Goal: Feedback & Contribution: Leave review/rating

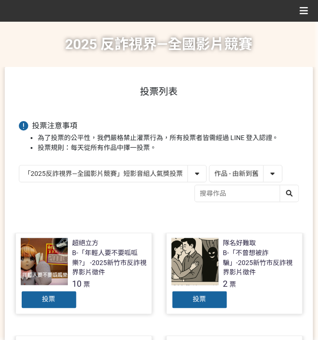
click at [264, 177] on select "作品 - 由新到舊 作品 - 由舊到新 票數 - 由多到少 票數 - 由少到多" at bounding box center [246, 173] width 73 height 16
select select "vote"
click at [210, 165] on select "作品 - 由新到舊 作品 - 由舊到新 票數 - 由多到少 票數 - 由少到多" at bounding box center [246, 173] width 73 height 16
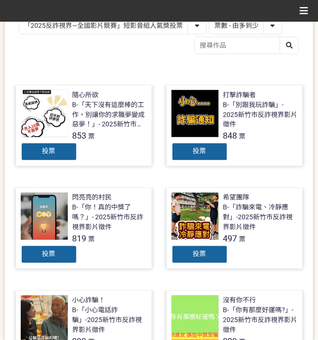
scroll to position [251, 0]
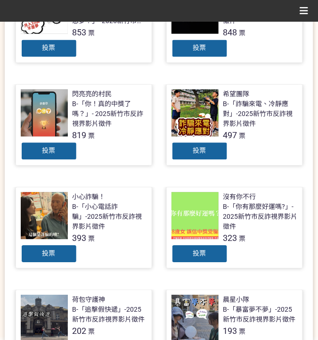
click at [218, 257] on div "投票" at bounding box center [200, 254] width 57 height 19
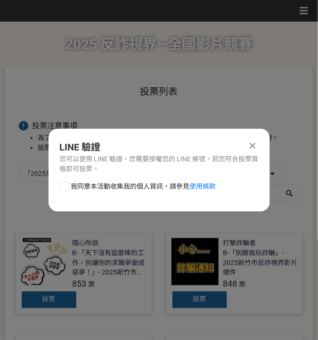
scroll to position [0, 0]
click at [68, 183] on div at bounding box center [64, 185] width 9 height 9
checkbox input "true"
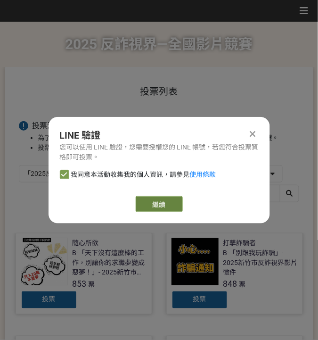
click at [164, 211] on link "繼續" at bounding box center [159, 204] width 47 height 16
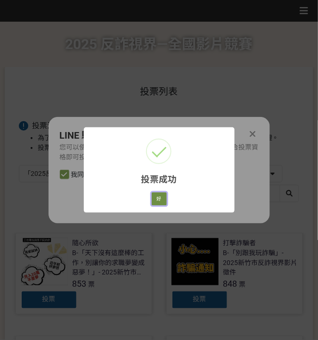
click at [164, 201] on button "好" at bounding box center [159, 198] width 15 height 13
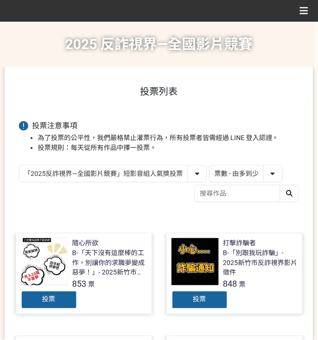
click at [168, 170] on select "「2025反詐視界—全國影片競賽」短影音組人氣獎投票 「2025反詐視界—全國影片競賽」短片組人氣獎投票" at bounding box center [112, 173] width 187 height 16
select select "13146"
click at [19, 165] on select "「2025反詐視界—全國影片競賽」短影音組人氣獎投票 「2025反詐視界—全國影片競賽」短片組人氣獎投票" at bounding box center [112, 173] width 187 height 16
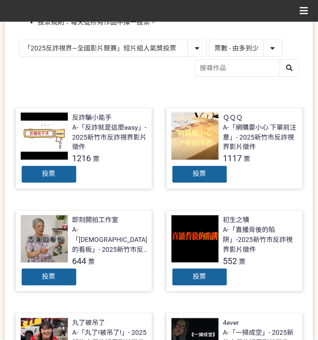
scroll to position [157, 0]
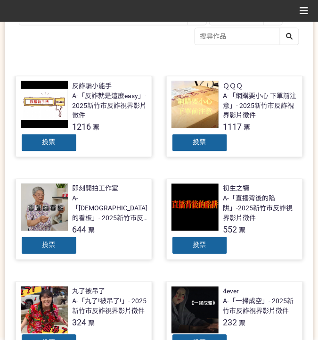
click at [216, 141] on div "投票" at bounding box center [200, 142] width 57 height 19
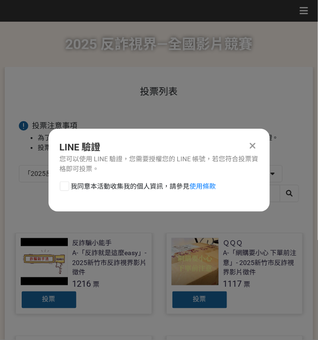
click at [155, 188] on span "我同意本活動收集我的個人資訊，請參見 使用條款" at bounding box center [143, 186] width 145 height 10
click at [66, 188] on input "我同意本活動收集我的個人資訊，請參見 使用條款" at bounding box center [63, 186] width 6 height 6
checkbox input "false"
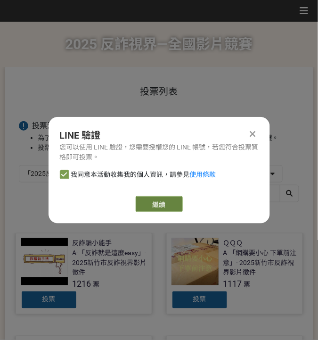
click at [175, 199] on link "繼續" at bounding box center [159, 204] width 47 height 16
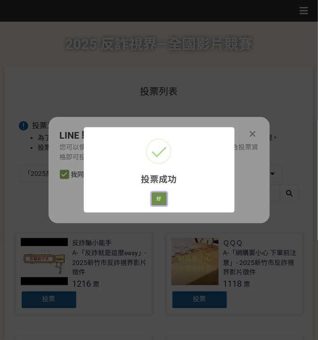
click at [164, 203] on button "好" at bounding box center [159, 198] width 15 height 13
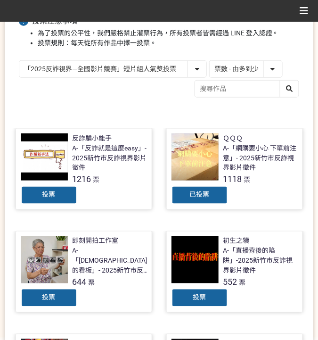
scroll to position [126, 0]
